Goal: Task Accomplishment & Management: Manage account settings

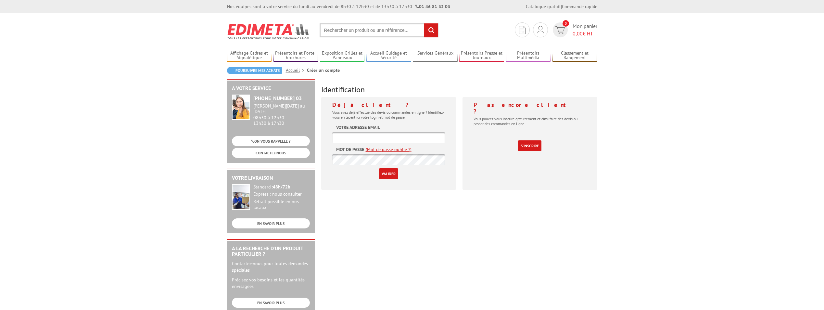
click at [344, 139] on input "text" at bounding box center [388, 137] width 113 height 11
type input "[EMAIL_ADDRESS][PERSON_NAME][DOMAIN_NAME]"
click at [359, 151] on label "Mot de passe" at bounding box center [350, 149] width 28 height 6
click at [379, 168] on input "Valider" at bounding box center [388, 173] width 19 height 11
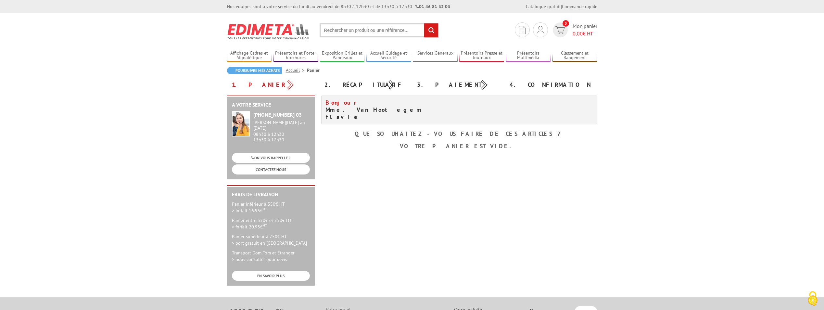
click at [540, 135] on div "Bonjour Mme. Van Hootegem Flavie Que souhaitez-vous faire de ces articles ? Vot…" at bounding box center [459, 123] width 283 height 57
click at [533, 52] on link "Mes devis & commandes" at bounding box center [540, 52] width 69 height 8
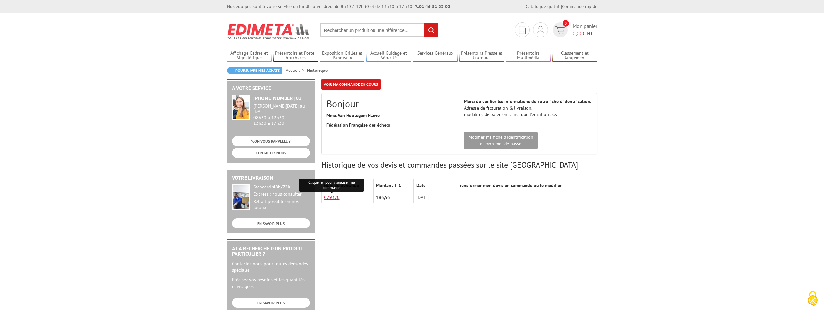
click at [334, 196] on link "C79320" at bounding box center [332, 197] width 16 height 6
